Goal: Information Seeking & Learning: Learn about a topic

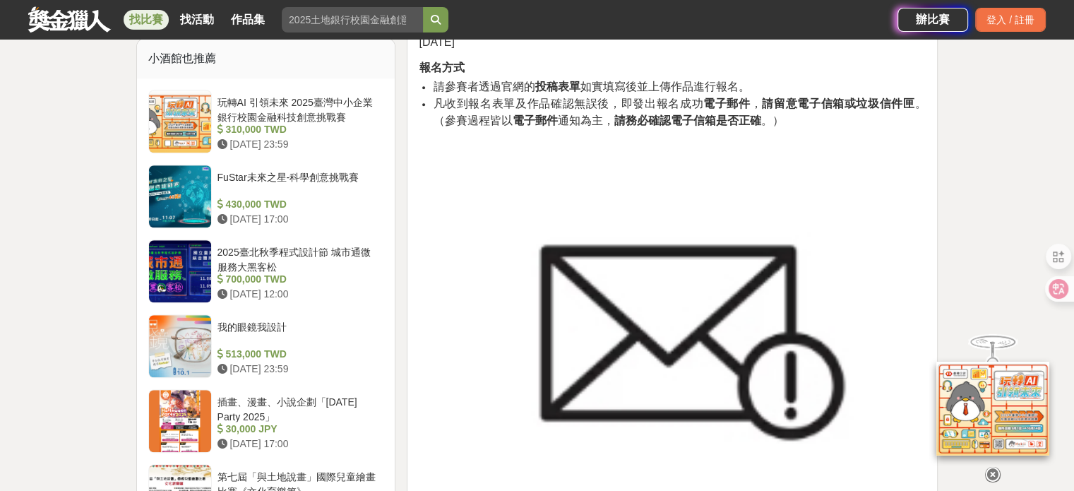
scroll to position [1130, 0]
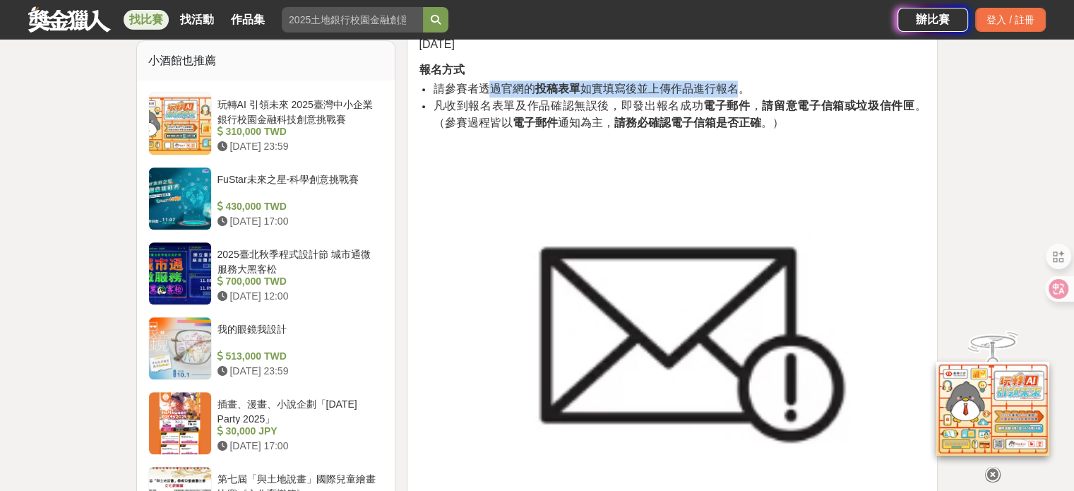
drag, startPoint x: 493, startPoint y: 87, endPoint x: 743, endPoint y: 85, distance: 249.9
click at [743, 85] on span "請參賽者透過官網的 投稿表單 如實填寫後並上傳作品進行報名。" at bounding box center [591, 89] width 316 height 12
click at [683, 100] on span "凡收到報名表單及作品確認無誤後，即發出報名成功 電子郵件 ， 請留意電子信箱或垃圾信件匣 。（參賽過程皆以 電子郵件 通知為主， 請務必確認電子信箱是否正確 …" at bounding box center [679, 114] width 493 height 29
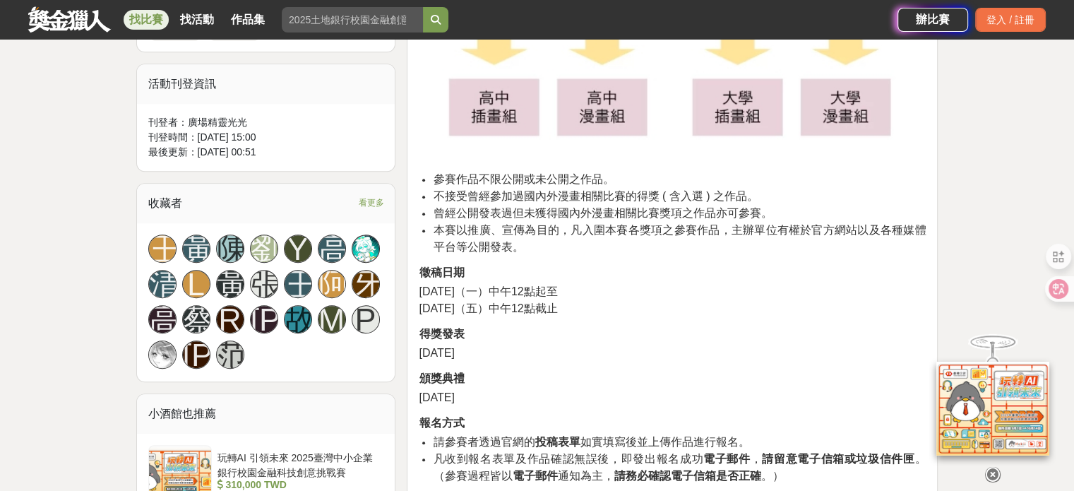
scroll to position [635, 0]
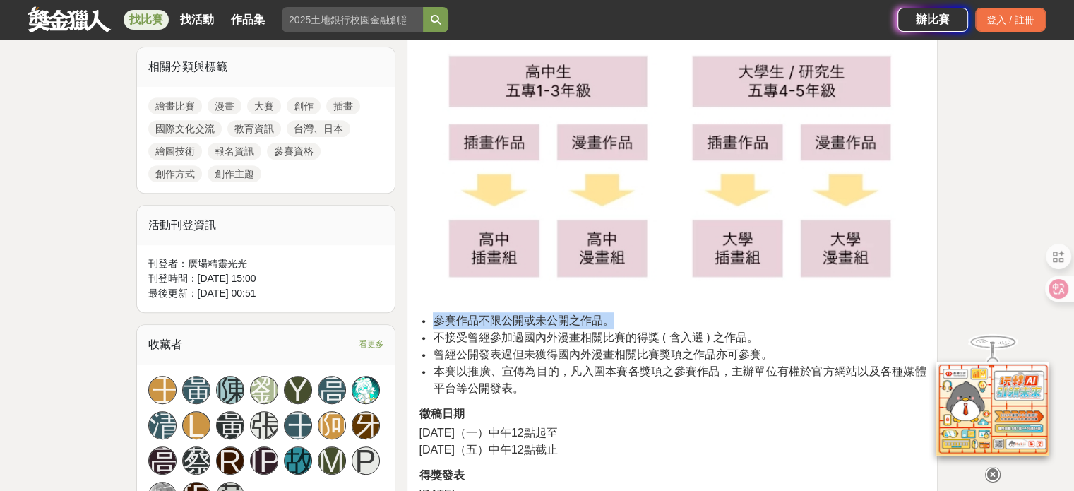
drag, startPoint x: 436, startPoint y: 322, endPoint x: 599, endPoint y: 318, distance: 163.1
click at [612, 318] on span "參賽作品不限公開或未公開之作品。" at bounding box center [523, 320] width 181 height 12
click at [510, 333] on span "不接受曾經參加過國內外漫畫相關比賽的得獎 ( 含入選 ) 之作品。" at bounding box center [595, 337] width 325 height 12
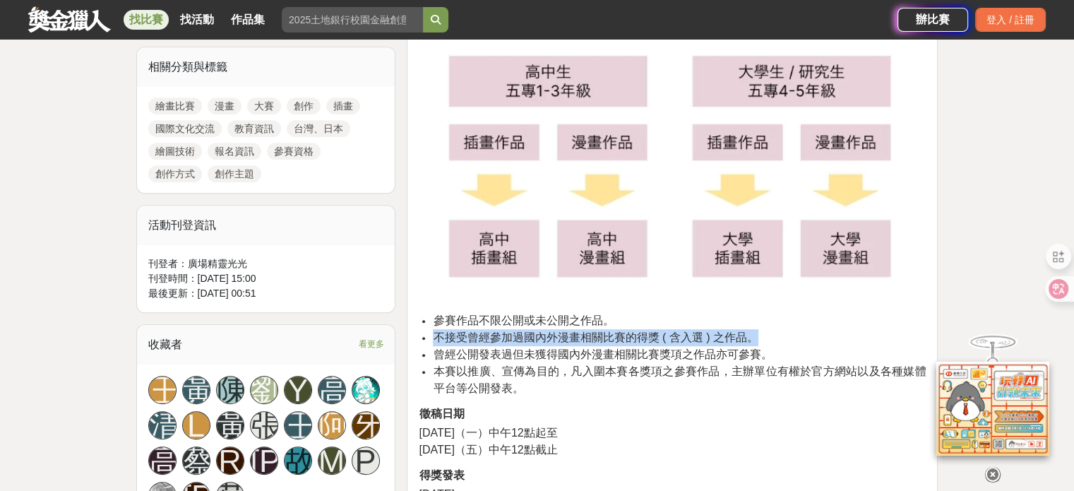
drag, startPoint x: 432, startPoint y: 337, endPoint x: 760, endPoint y: 331, distance: 327.6
click at [760, 331] on li "不接受曾經參加過國內外漫畫相關比賽的得獎 ( 含入選 ) 之作品。" at bounding box center [679, 337] width 493 height 17
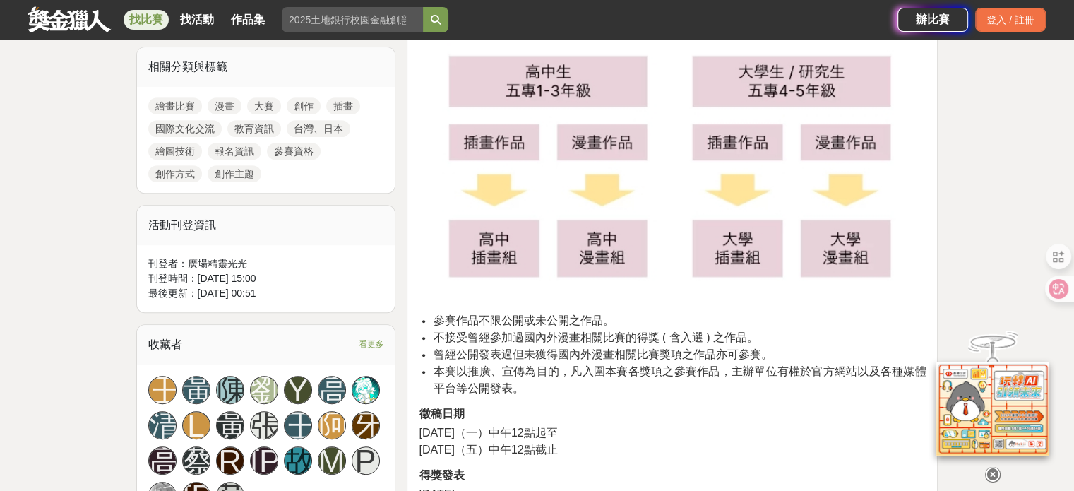
click at [484, 359] on span "曾經公開發表過但未獲得國內外漫畫相關比賽獎項之作品亦可參賽。" at bounding box center [602, 354] width 339 height 12
drag, startPoint x: 435, startPoint y: 359, endPoint x: 802, endPoint y: 361, distance: 367.1
click at [802, 361] on li "曾經公開發表過但未獲得國內外漫畫相關比賽獎項之作品亦可參賽。" at bounding box center [679, 354] width 493 height 17
click at [537, 377] on span "本賽以推廣、宣傳為目的，凡入圍本賽各獎項之參賽作品，主辦單位有權於官方網站以及各種媒體平台等公開發表。" at bounding box center [679, 379] width 493 height 29
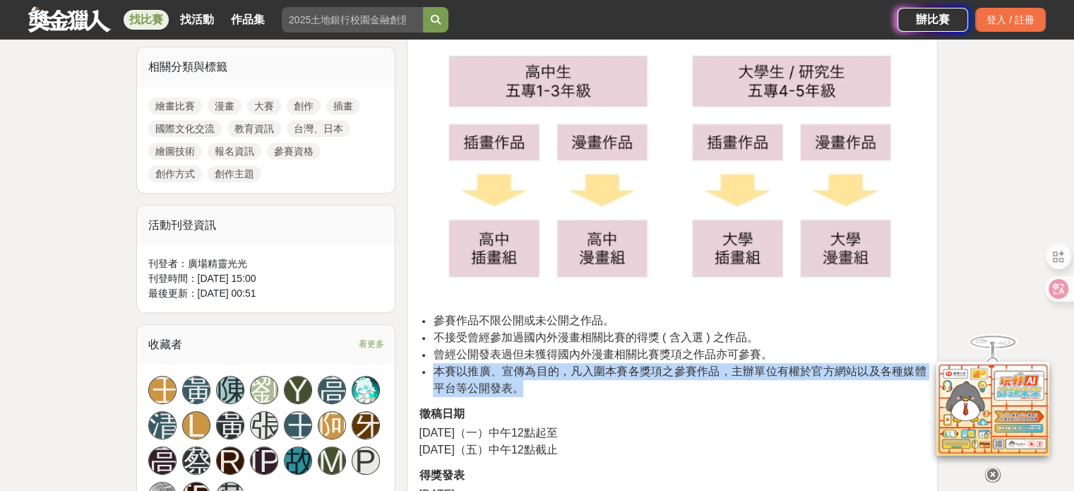
drag, startPoint x: 431, startPoint y: 377, endPoint x: 590, endPoint y: 379, distance: 159.6
click at [590, 379] on ul "參賽作品不限公開或未公開之作品。 不接受曾經參加過國內外漫畫相關比賽的得獎 ( 含入選 ) 之作品。 曾經公開發表過但未獲得國內外漫畫相關比賽獎項之作品亦可參…" at bounding box center [672, 354] width 507 height 85
click at [611, 379] on li "本賽以推廣、宣傳為目的，凡入圍本賽各獎項之參賽作品，主辦單位有權於官方網站以及各種媒體平台等公開發表。" at bounding box center [679, 380] width 493 height 34
